Goal: Transaction & Acquisition: Purchase product/service

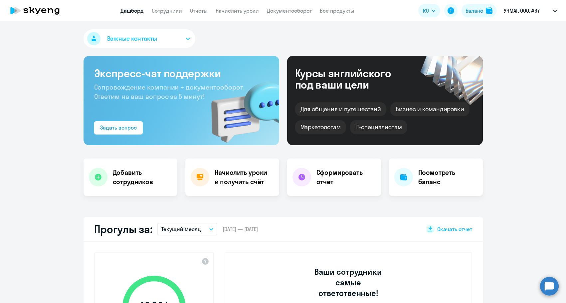
select select "30"
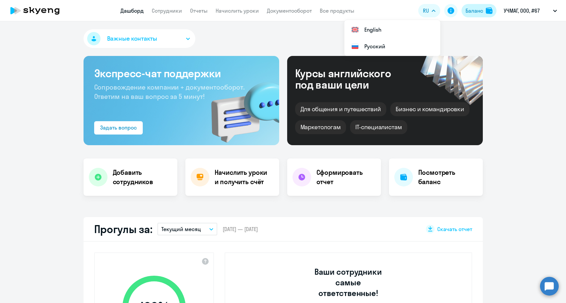
click at [483, 12] on button "Баланс" at bounding box center [478, 10] width 35 height 13
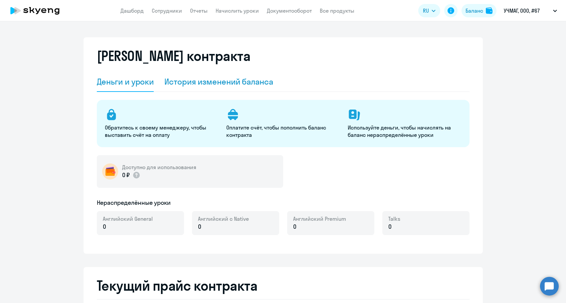
select select "english_adult_not_native_speaker"
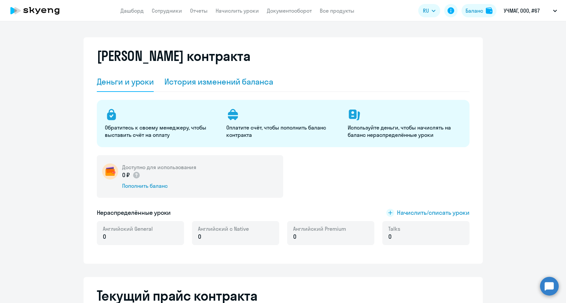
click at [234, 87] on div "История изменений баланса" at bounding box center [218, 81] width 109 height 11
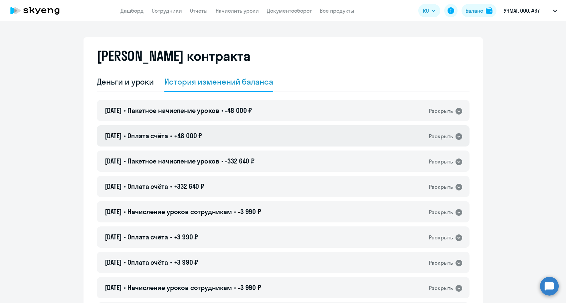
click at [189, 139] on span "+48 000 ₽" at bounding box center [188, 135] width 28 height 8
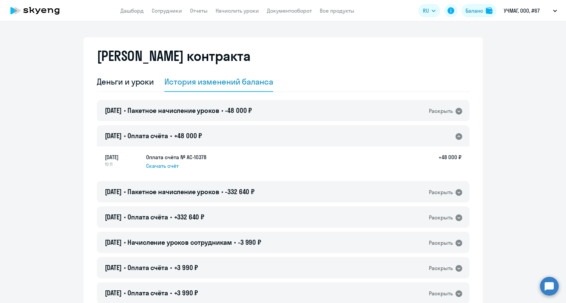
click at [189, 139] on span "+48 000 ₽" at bounding box center [188, 135] width 28 height 8
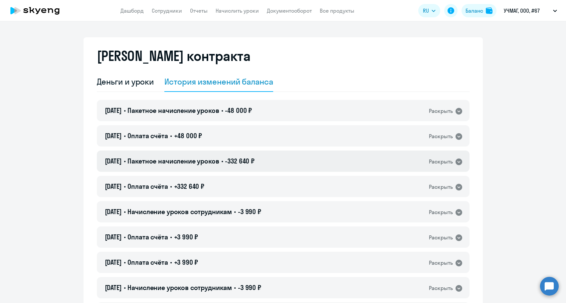
click at [185, 163] on span "Пакетное начисление уроков" at bounding box center [172, 161] width 91 height 8
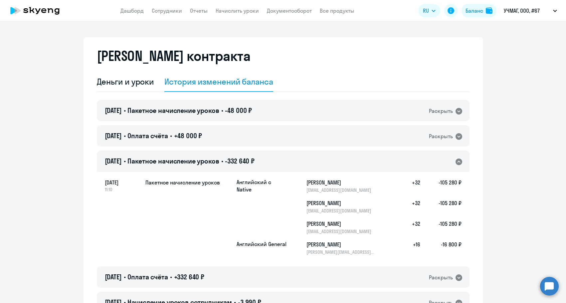
click at [185, 163] on span "Пакетное начисление уроков" at bounding box center [172, 161] width 91 height 8
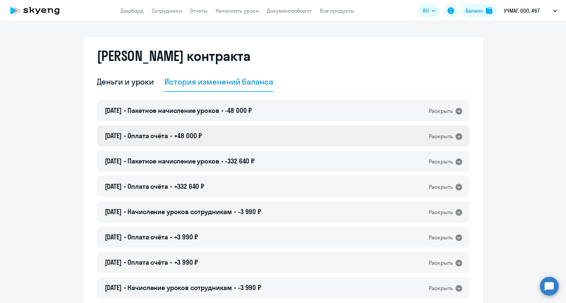
click at [197, 141] on div "[DATE] • Оплата счёта • +48 000 ₽ Раскрыть" at bounding box center [283, 135] width 373 height 21
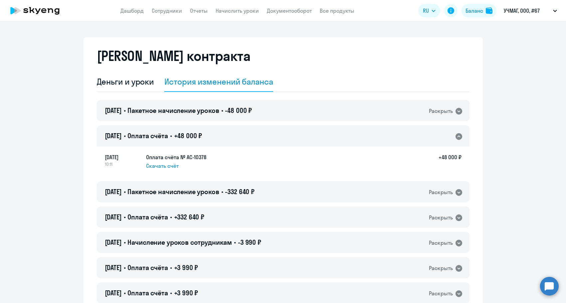
click at [197, 141] on div "[DATE] • Оплата счёта • +48 000 ₽ Раскрыть" at bounding box center [283, 135] width 373 height 21
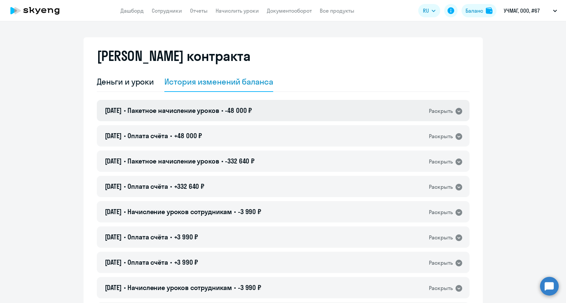
click at [200, 113] on span "Пакетное начисление уроков" at bounding box center [172, 110] width 91 height 8
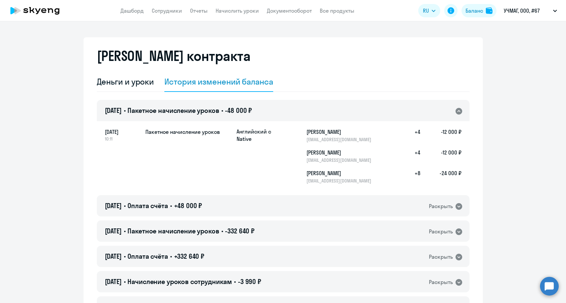
click at [200, 113] on span "Пакетное начисление уроков" at bounding box center [172, 110] width 91 height 8
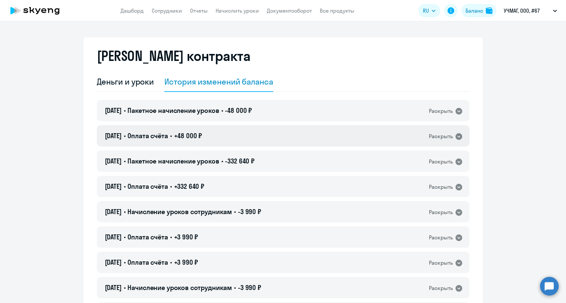
click at [191, 128] on div "[DATE] • Оплата счёта • +48 000 ₽ Раскрыть" at bounding box center [283, 135] width 373 height 21
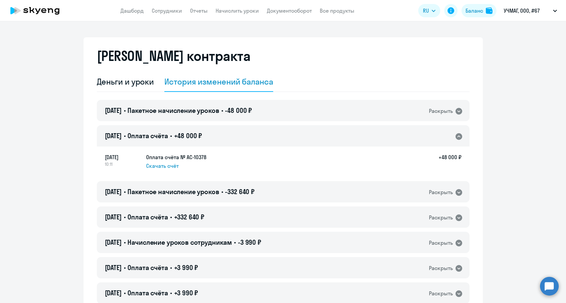
click at [191, 128] on div "[DATE] • Оплата счёта • +48 000 ₽ Раскрыть" at bounding box center [283, 135] width 373 height 21
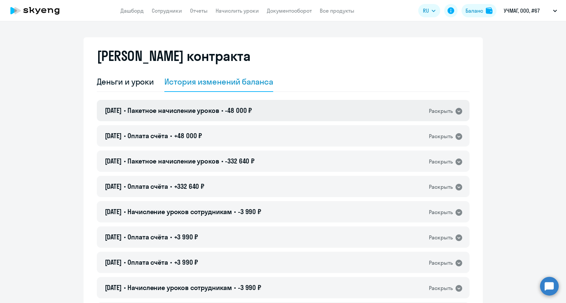
click at [280, 117] on div "[DATE] • Пакетное начисление уроков • -48 000 ₽ Раскрыть" at bounding box center [283, 110] width 373 height 21
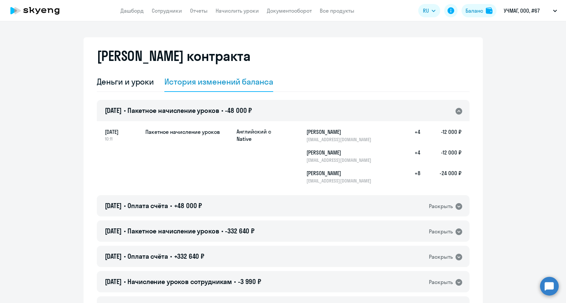
click at [280, 117] on div "[DATE] • Пакетное начисление уроков • -48 000 ₽ Раскрыть" at bounding box center [283, 110] width 373 height 21
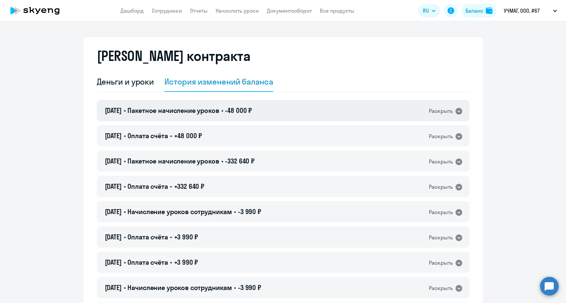
click at [280, 117] on div "[DATE] • Пакетное начисление уроков • -48 000 ₽ Раскрыть" at bounding box center [283, 110] width 373 height 21
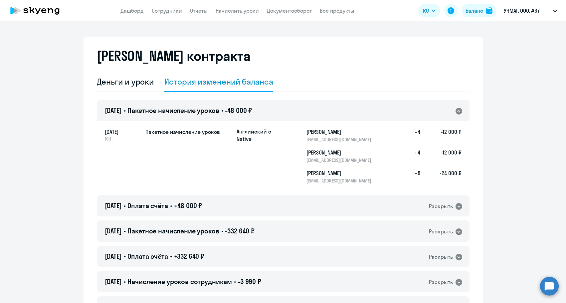
click at [285, 111] on div "[DATE] • Пакетное начисление уроков • -48 000 ₽ Раскрыть" at bounding box center [283, 110] width 373 height 21
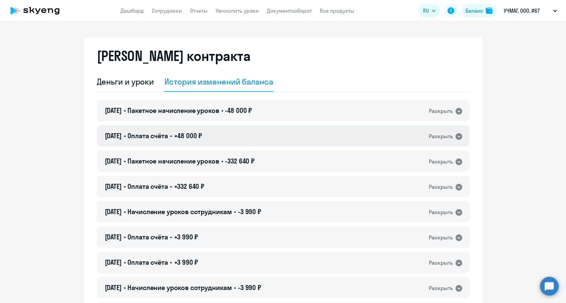
click at [272, 138] on div "[DATE] • Оплата счёта • +48 000 ₽ Раскрыть" at bounding box center [283, 135] width 373 height 21
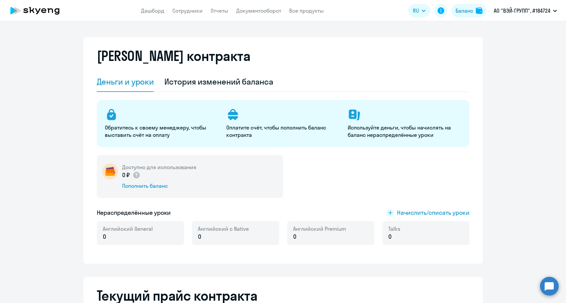
select select "english_adult_not_native_speaker"
click at [138, 186] on div "Пополнить баланс" at bounding box center [159, 185] width 74 height 7
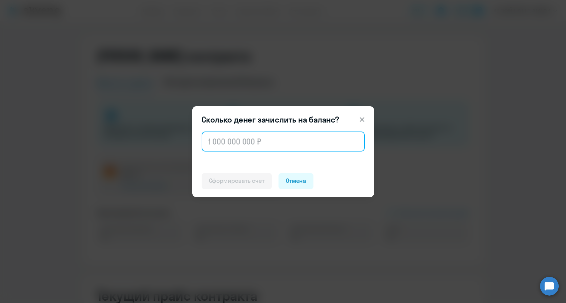
click at [212, 144] on input "text" at bounding box center [283, 141] width 163 height 20
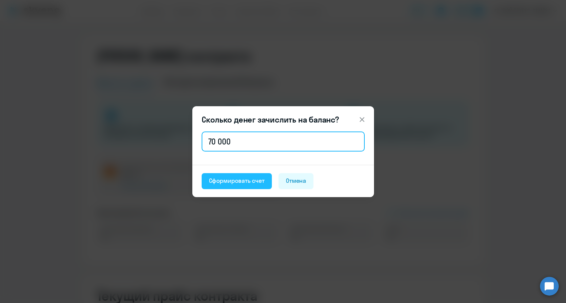
type input "70 000"
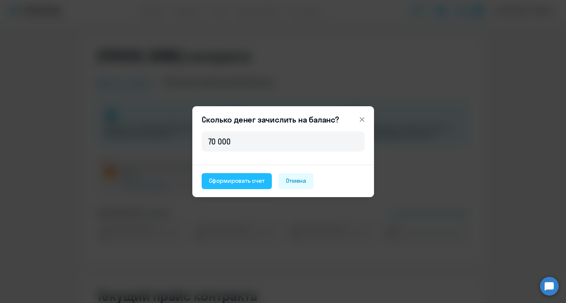
click at [220, 182] on div "Сформировать счет" at bounding box center [237, 180] width 56 height 9
